Goal: Information Seeking & Learning: Learn about a topic

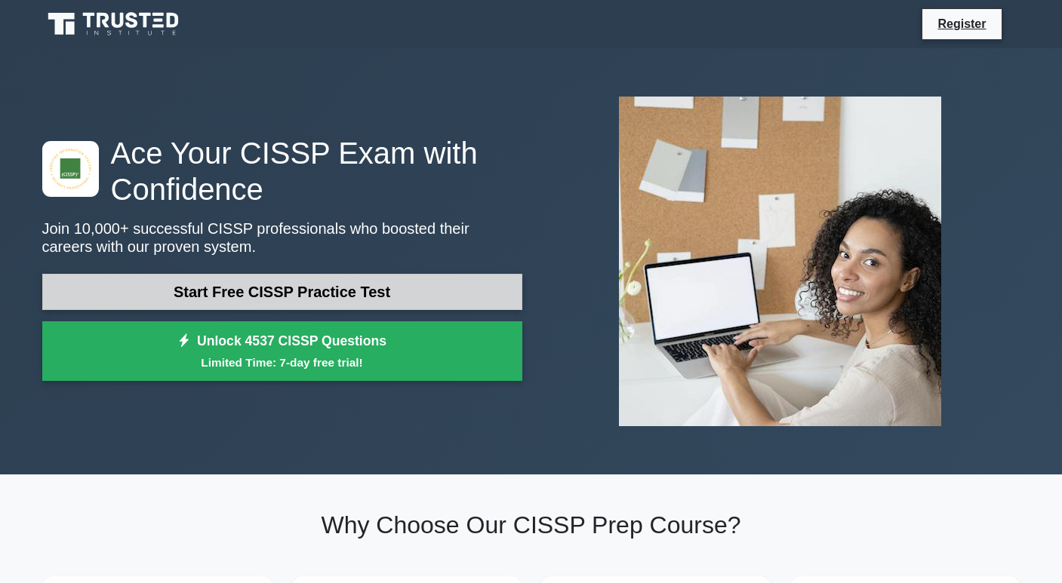
click at [197, 291] on link "Start Free CISSP Practice Test" at bounding box center [282, 292] width 480 height 36
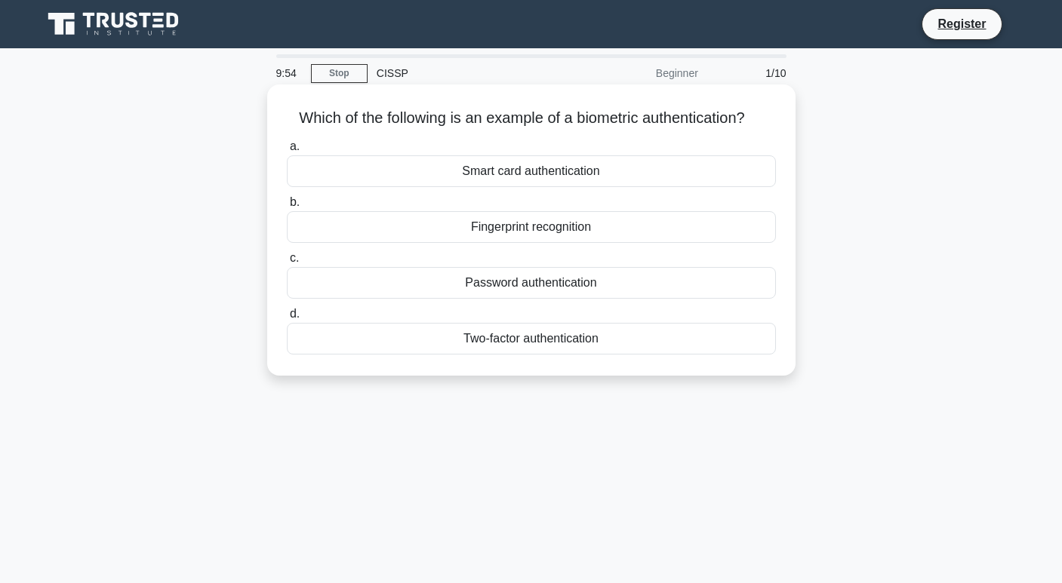
click at [469, 223] on div "Fingerprint recognition" at bounding box center [531, 227] width 489 height 32
click at [287, 208] on input "b. Fingerprint recognition" at bounding box center [287, 203] width 0 height 10
click at [494, 229] on div "Authentication" at bounding box center [531, 227] width 489 height 32
click at [287, 208] on input "b. Authentication" at bounding box center [287, 203] width 0 height 10
click at [528, 170] on div "Secure service" at bounding box center [531, 171] width 489 height 32
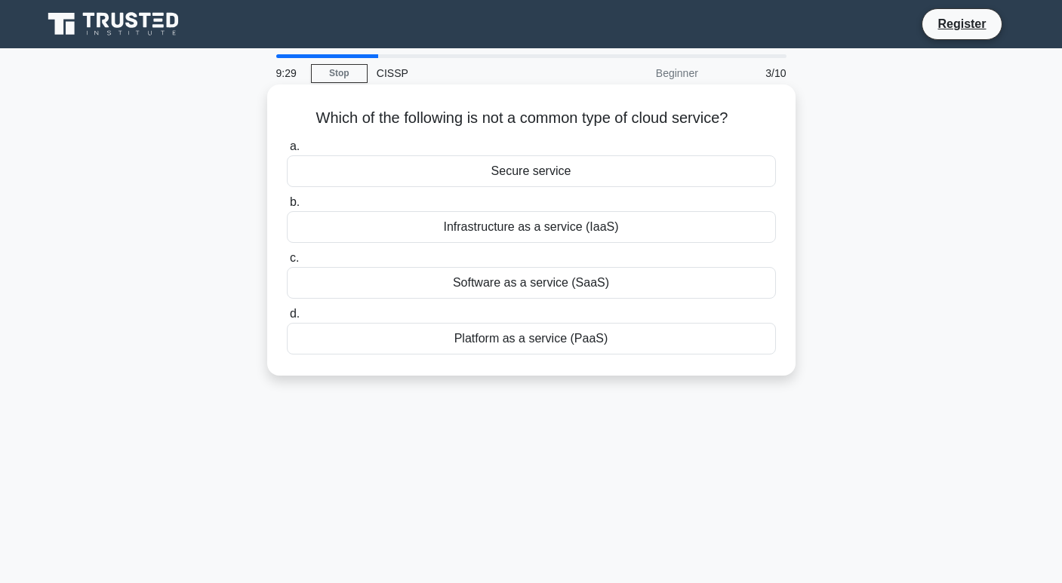
click at [287, 152] on input "a. Secure service" at bounding box center [287, 147] width 0 height 10
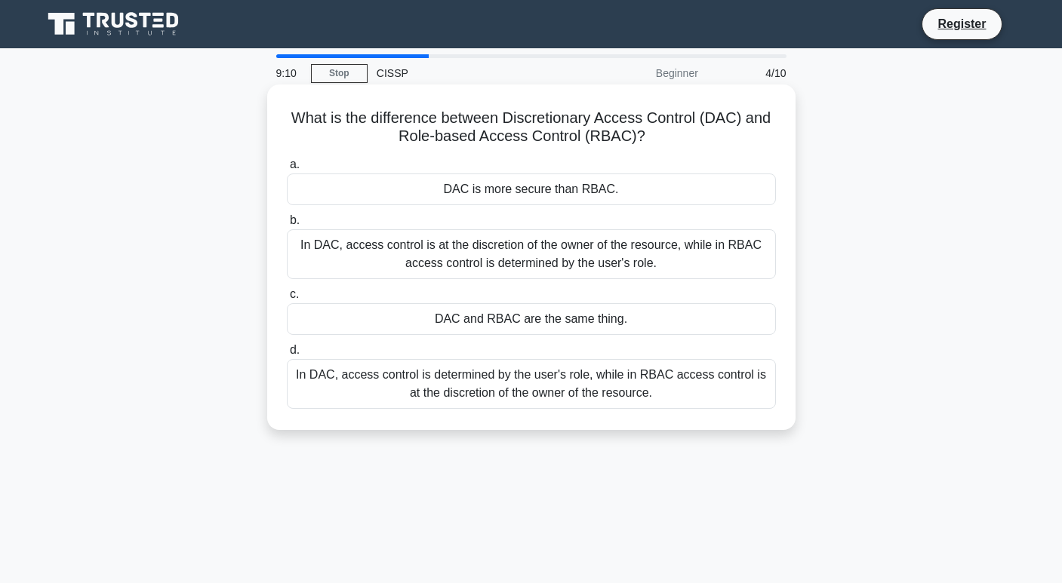
click at [514, 250] on div "In DAC, access control is at the discretion of the owner of the resource, while…" at bounding box center [531, 254] width 489 height 50
click at [287, 226] on input "b. In DAC, access control is at the discretion of the owner of the resource, wh…" at bounding box center [287, 221] width 0 height 10
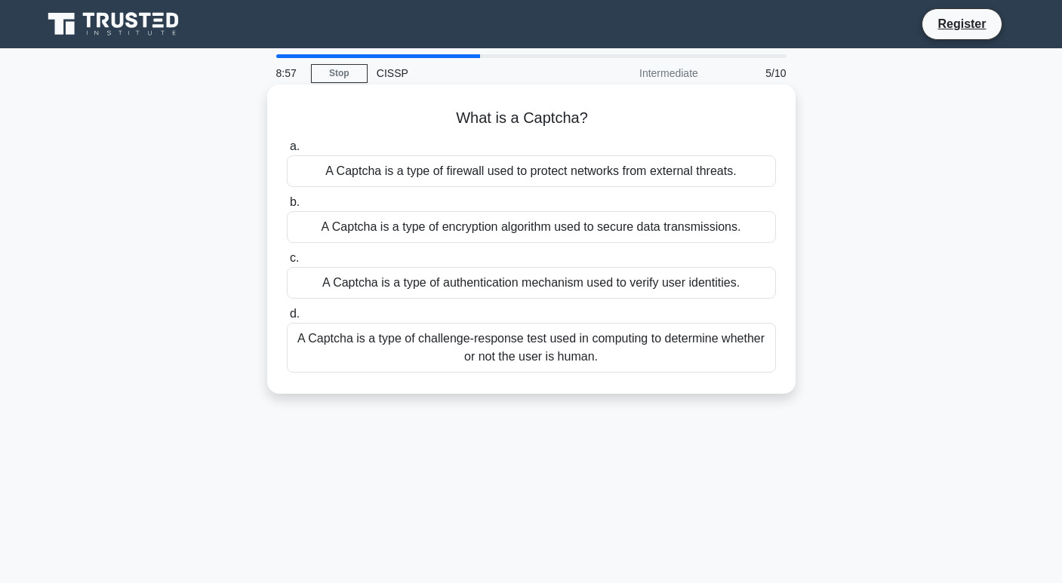
click at [472, 358] on div "A Captcha is a type of challenge-response test used in computing to determine w…" at bounding box center [531, 348] width 489 height 50
click at [287, 319] on input "d. A Captcha is a type of challenge-response test used in computing to determin…" at bounding box center [287, 314] width 0 height 10
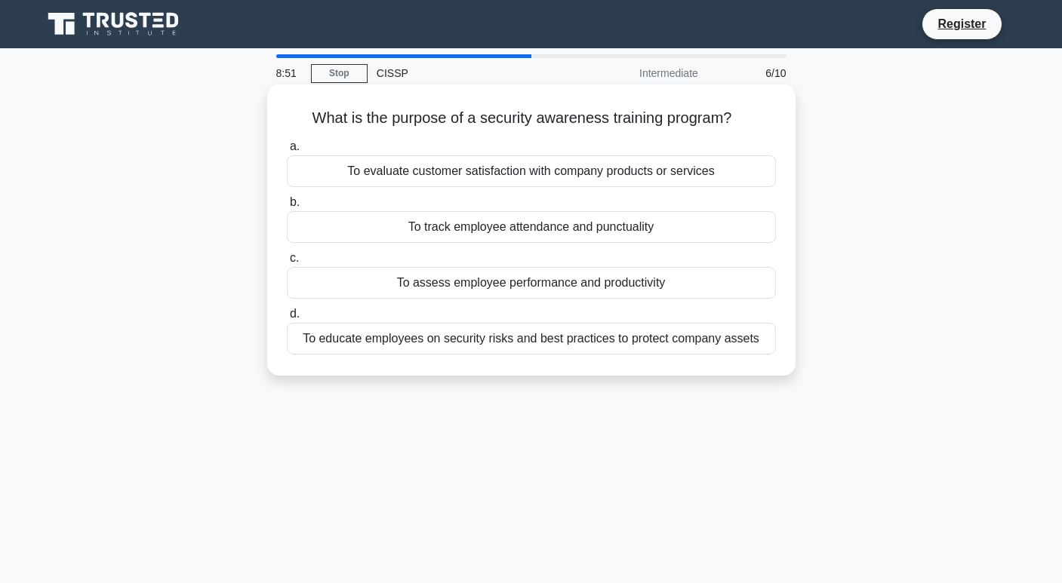
click at [488, 346] on div "To educate employees on security risks and best practices to protect company as…" at bounding box center [531, 339] width 489 height 32
click at [287, 319] on input "d. To educate employees on security risks and best practices to protect company…" at bounding box center [287, 314] width 0 height 10
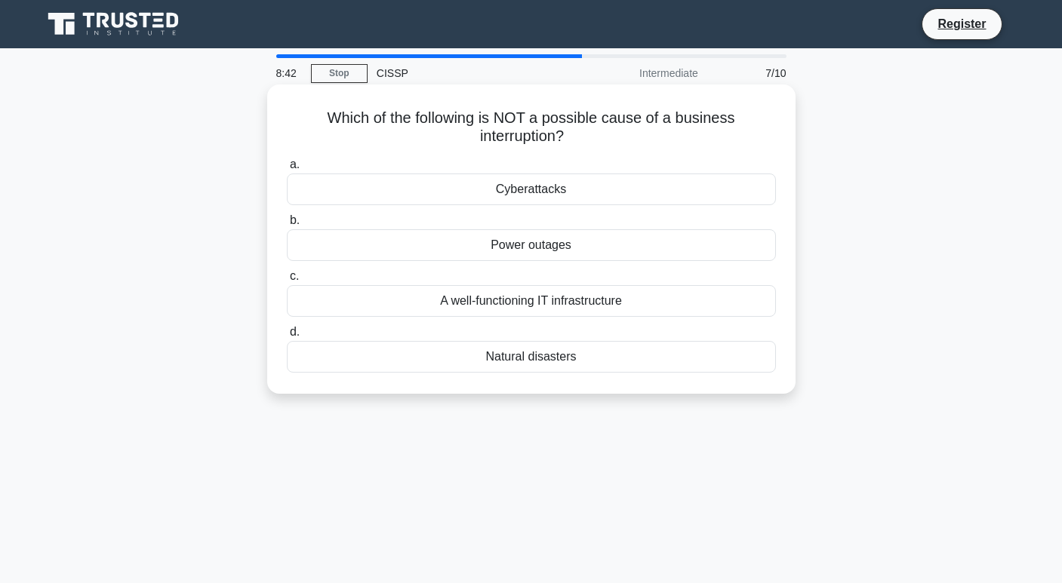
click at [554, 300] on div "A well-functioning IT infrastructure" at bounding box center [531, 301] width 489 height 32
click at [287, 282] on input "c. A well-functioning IT infrastructure" at bounding box center [287, 277] width 0 height 10
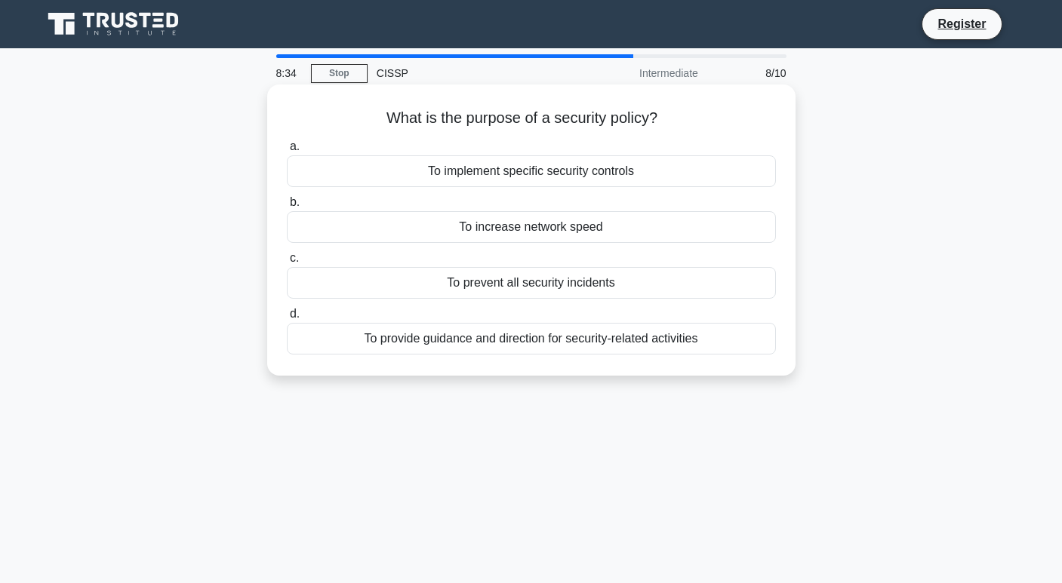
click at [509, 343] on div "To provide guidance and direction for security-related activities" at bounding box center [531, 339] width 489 height 32
click at [287, 319] on input "d. To provide guidance and direction for security-related activities" at bounding box center [287, 314] width 0 height 10
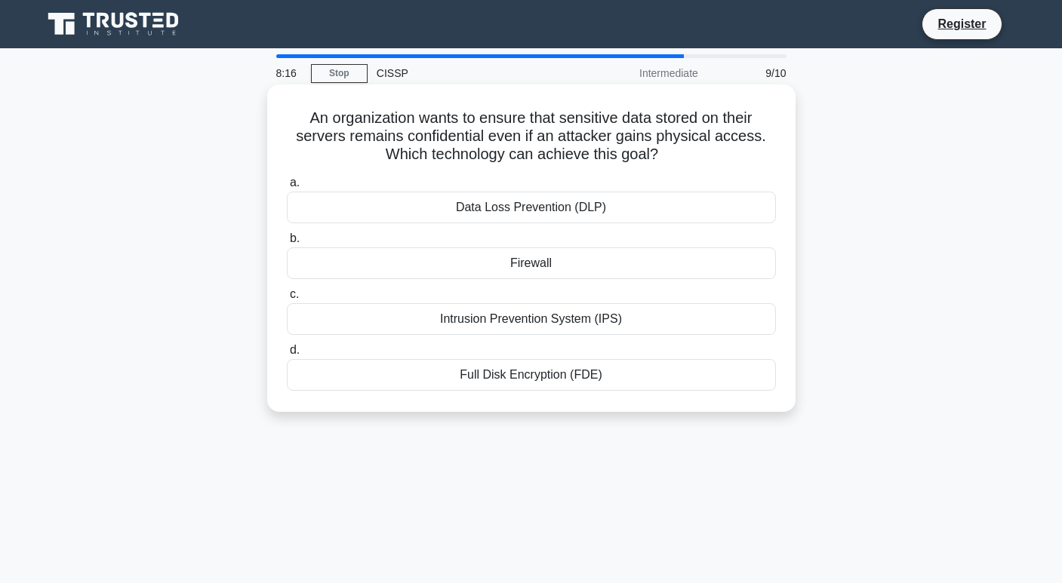
click at [519, 368] on div "Full Disk Encryption (FDE)" at bounding box center [531, 375] width 489 height 32
click at [287, 356] on input "d. Full Disk Encryption (FDE)" at bounding box center [287, 351] width 0 height 10
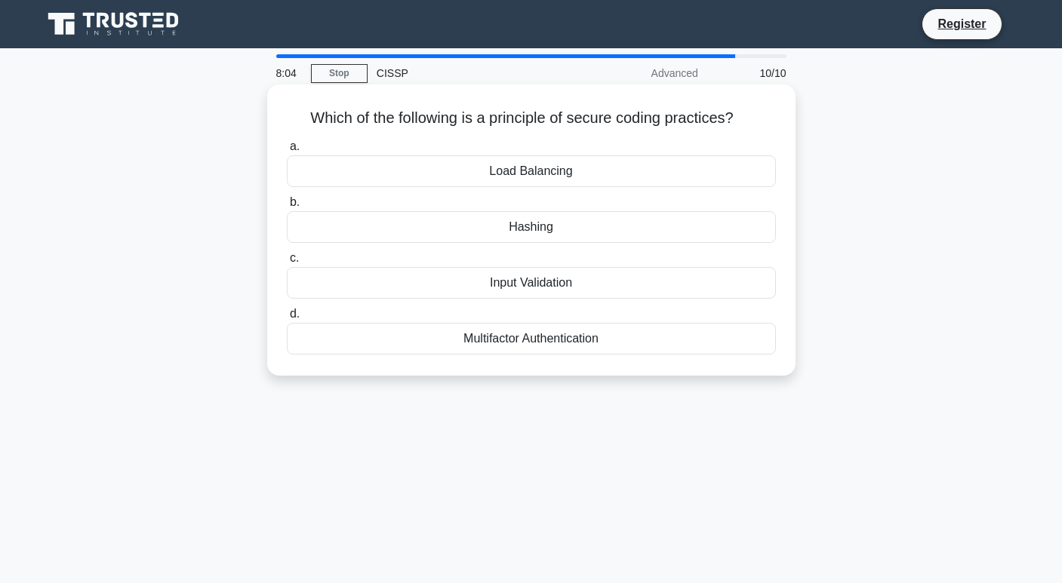
click at [531, 285] on div "Input Validation" at bounding box center [531, 283] width 489 height 32
click at [287, 263] on input "c. Input Validation" at bounding box center [287, 259] width 0 height 10
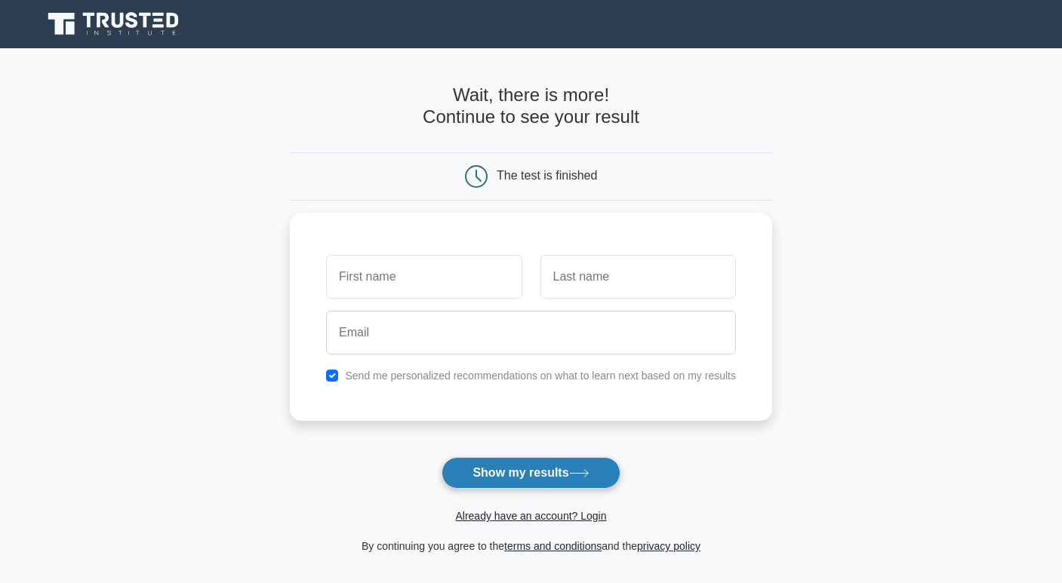
click at [520, 473] on button "Show my results" at bounding box center [531, 473] width 178 height 32
click at [436, 374] on label "Send me personalized recommendations on what to learn next based on my results" at bounding box center [540, 372] width 391 height 12
click at [331, 369] on input "checkbox" at bounding box center [332, 372] width 12 height 12
checkbox input "false"
